Goal: Information Seeking & Learning: Learn about a topic

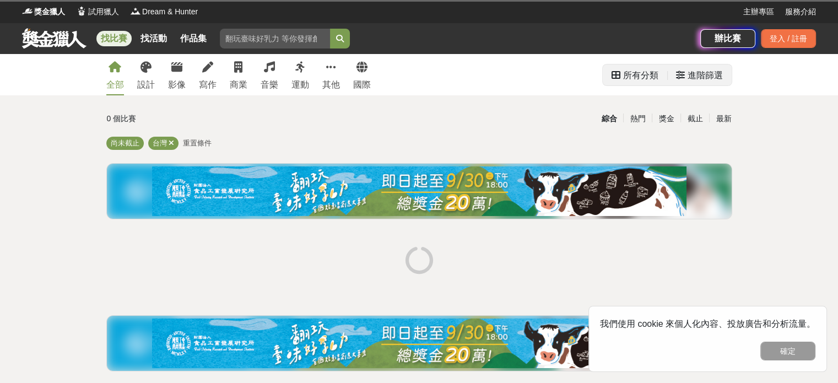
click at [656, 77] on div "所有分類" at bounding box center [640, 75] width 35 height 22
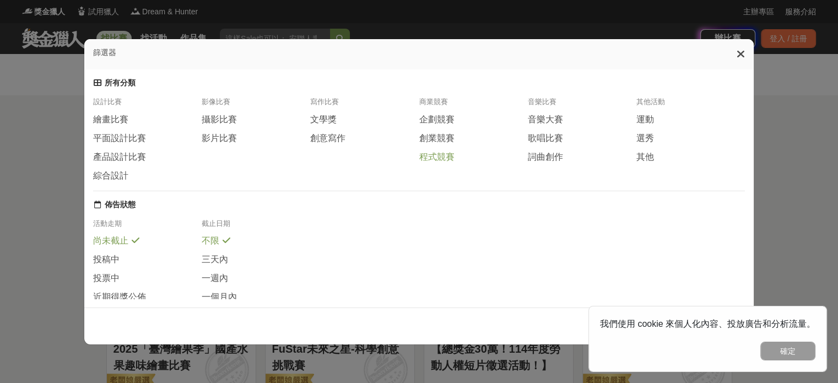
click at [447, 163] on span "程式競賽" at bounding box center [436, 158] width 35 height 12
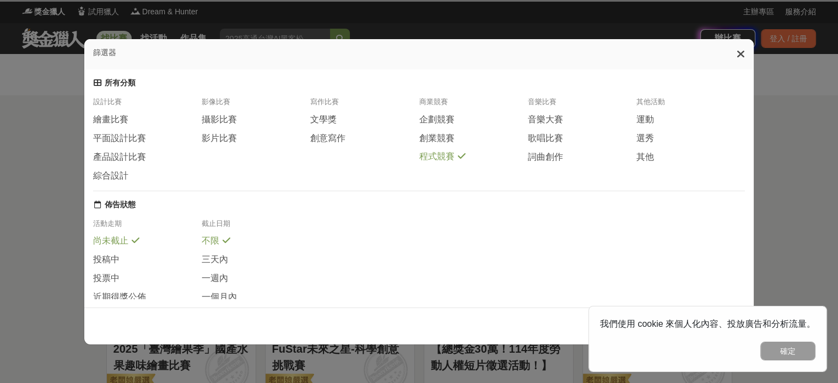
click at [808, 361] on div "我們使用 cookie 來個人化內容、投放廣告和分析流量。 確定" at bounding box center [707, 339] width 239 height 66
click at [796, 352] on button "確定" at bounding box center [787, 351] width 55 height 19
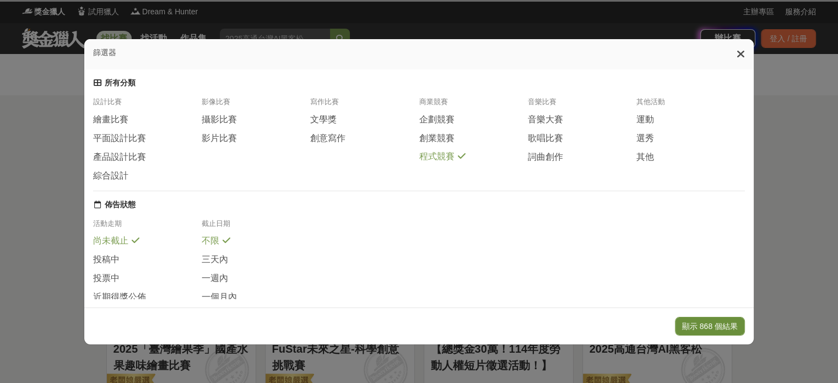
click at [733, 317] on button "顯示 868 個結果" at bounding box center [710, 326] width 70 height 19
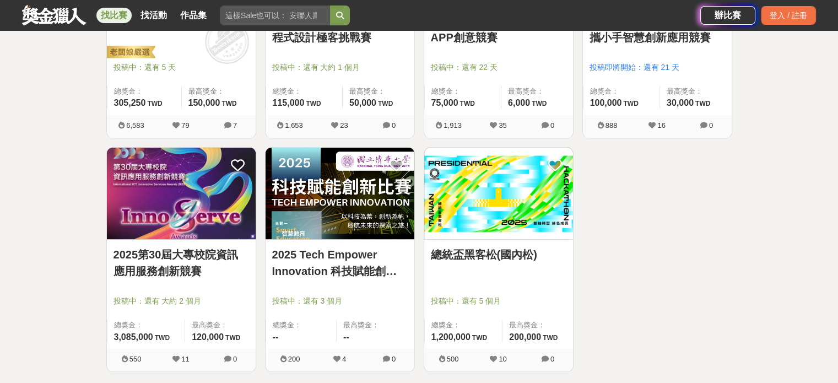
scroll to position [331, 0]
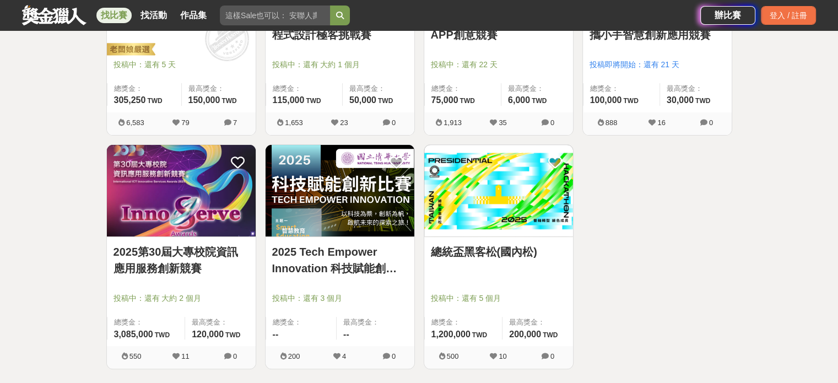
click at [185, 252] on link "2025第30屆大專校院資訊應用服務創新競賽" at bounding box center [181, 260] width 136 height 33
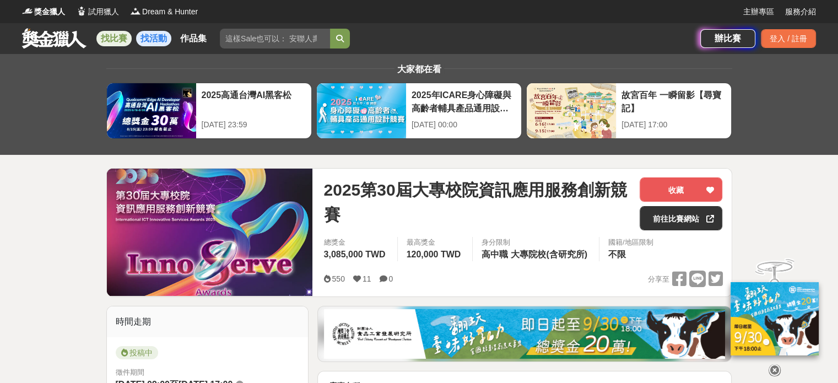
click at [154, 41] on link "找活動" at bounding box center [153, 38] width 35 height 15
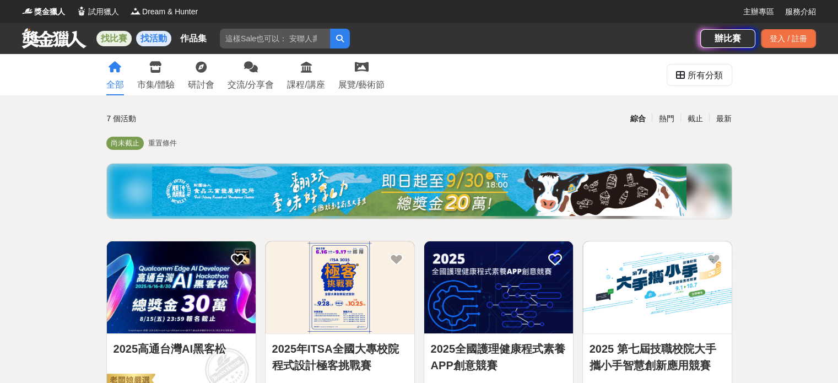
click at [98, 41] on link "找比賽" at bounding box center [113, 38] width 35 height 15
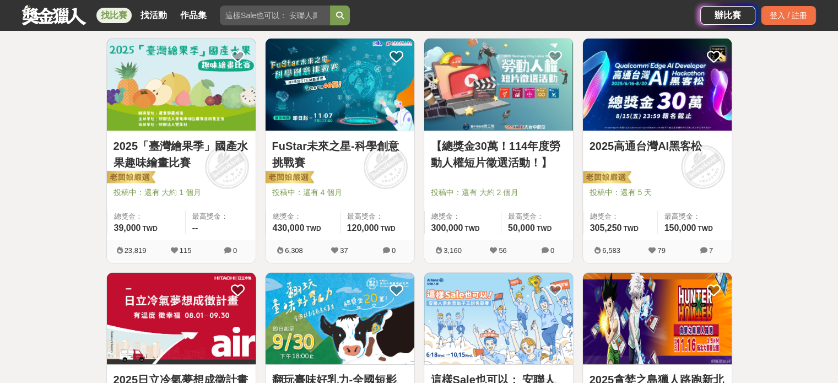
scroll to position [220, 0]
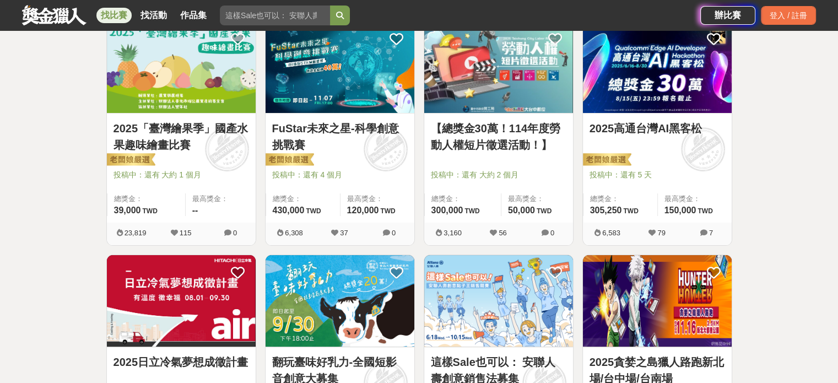
click at [358, 129] on link "FuStar未來之星-科學創意挑戰賽" at bounding box center [340, 136] width 136 height 33
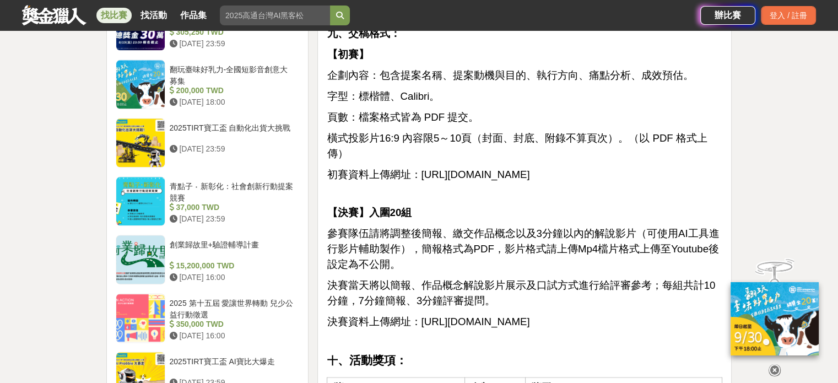
scroll to position [1322, 0]
